Goal: Navigation & Orientation: Go to known website

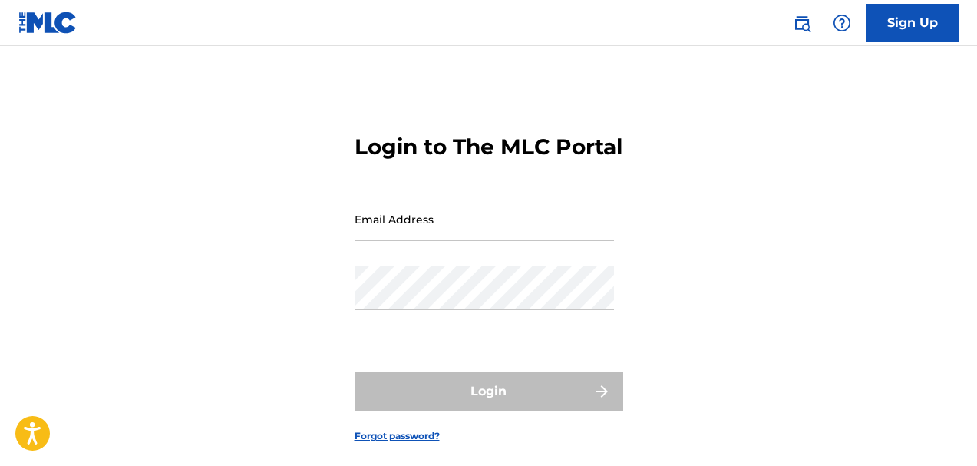
click at [468, 239] on input "Email Address" at bounding box center [485, 219] width 260 height 44
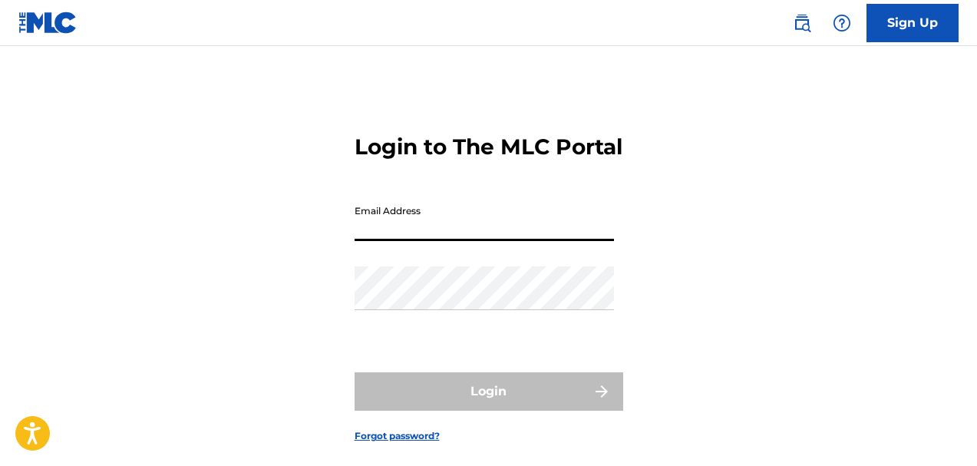
type input "admin"
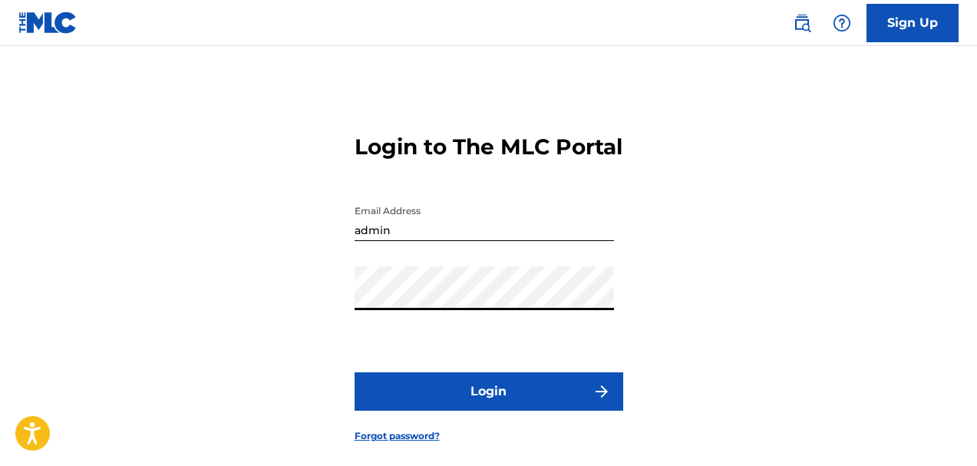
click at [355, 372] on button "Login" at bounding box center [489, 391] width 269 height 38
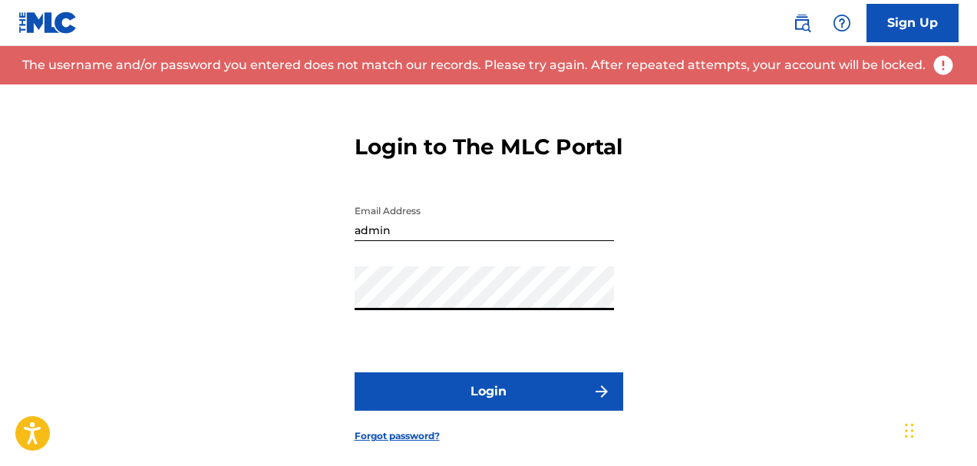
click at [355, 372] on button "Login" at bounding box center [489, 391] width 269 height 38
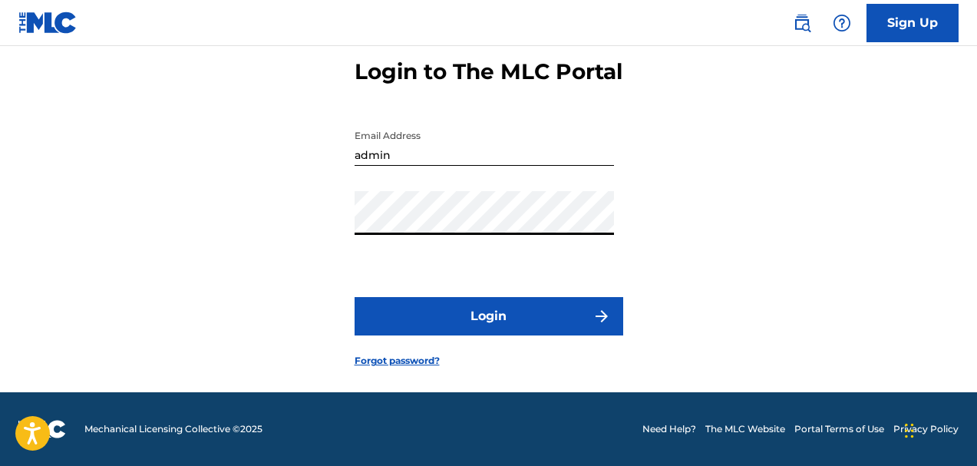
scroll to position [102, 0]
click at [154, 204] on div "Login to The MLC Portal Email Address admin Password Login Forgot password?" at bounding box center [488, 200] width 977 height 383
click at [479, 318] on button "Login" at bounding box center [489, 316] width 269 height 38
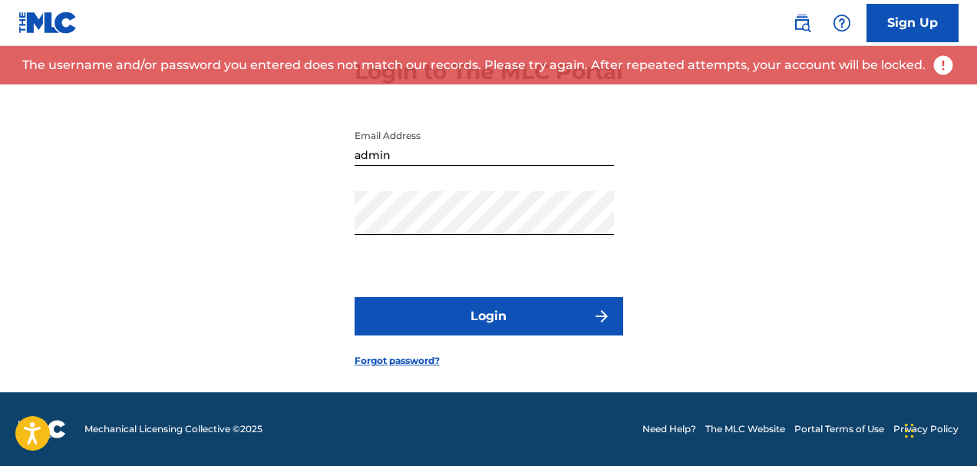
click at [393, 358] on link "Forgot password?" at bounding box center [397, 361] width 85 height 14
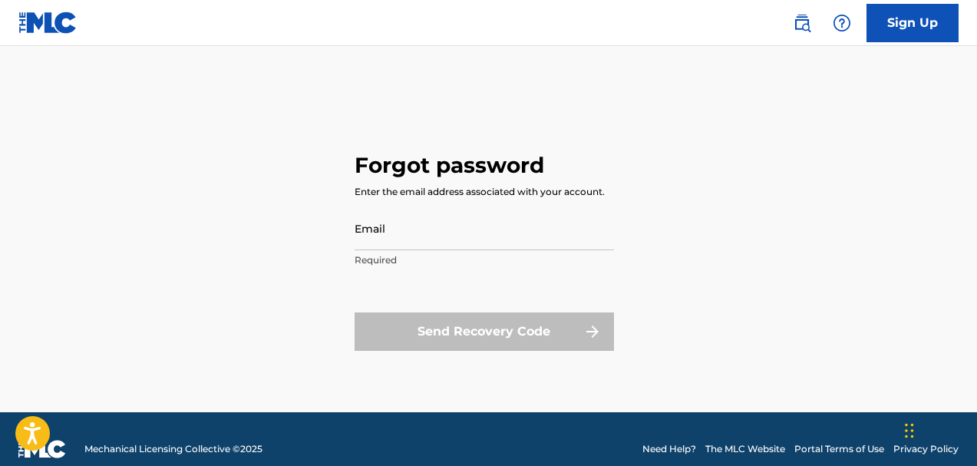
click at [924, 35] on link "Sign Up" at bounding box center [913, 23] width 92 height 38
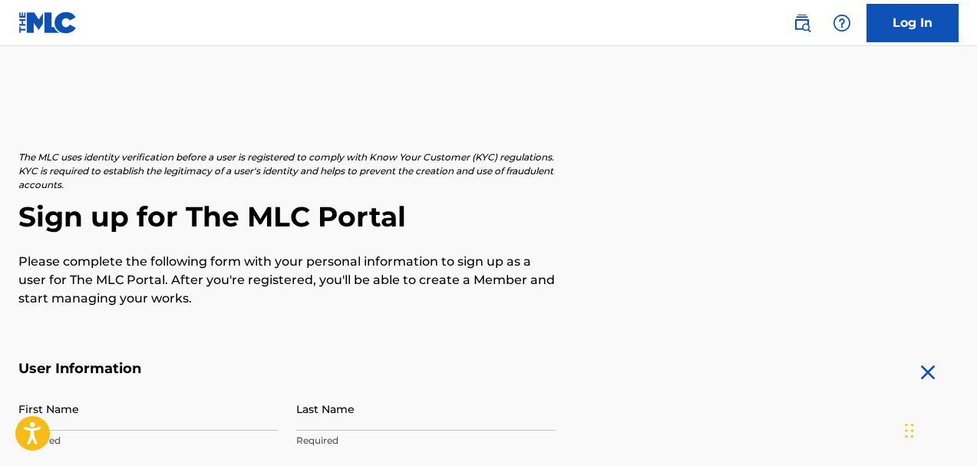
click at [805, 18] on img at bounding box center [802, 23] width 18 height 18
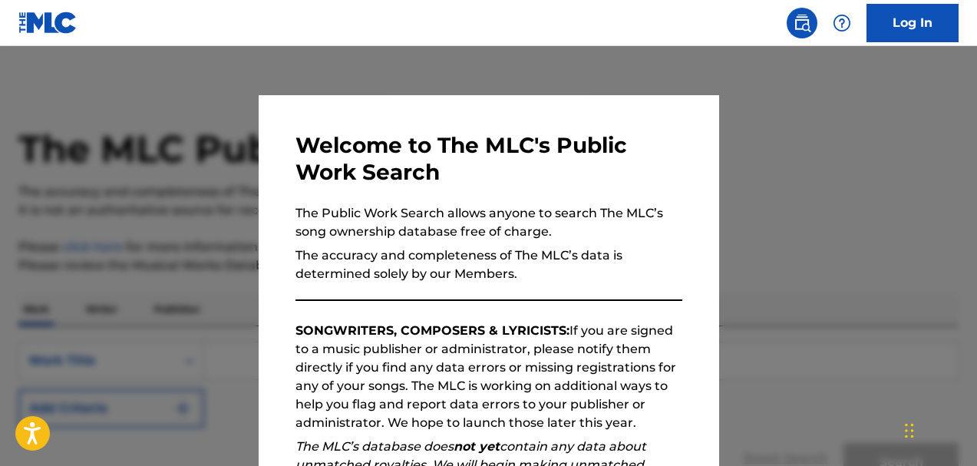
click at [705, 105] on div "Welcome to The MLC's Public Work Search The Public Work Search allows anyone to…" at bounding box center [489, 398] width 461 height 607
